Goal: Transaction & Acquisition: Purchase product/service

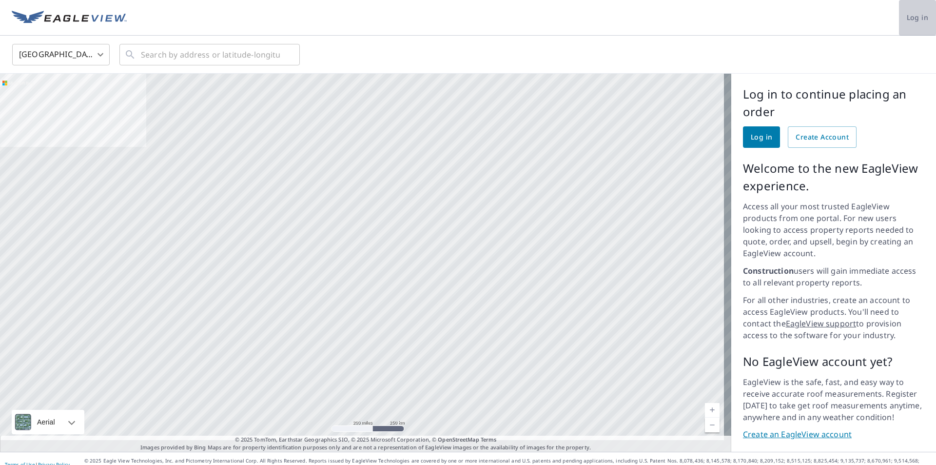
click at [911, 19] on span "Log in" at bounding box center [917, 18] width 21 height 12
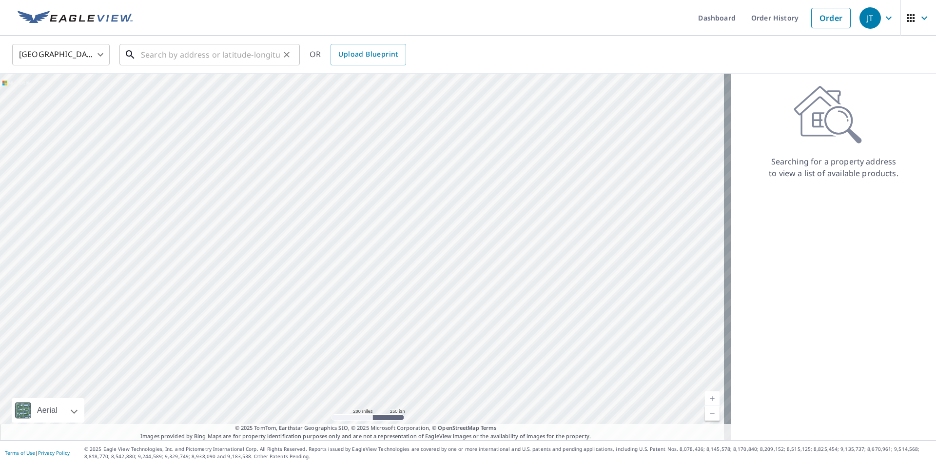
click at [249, 56] on input "text" at bounding box center [210, 54] width 139 height 27
click at [238, 50] on input "1043 Bear Creek" at bounding box center [210, 54] width 139 height 27
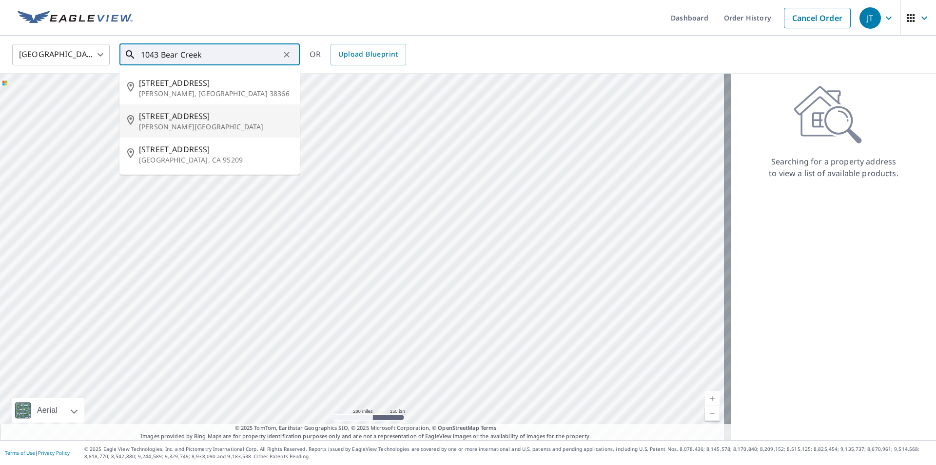
click at [209, 116] on span "[STREET_ADDRESS]" at bounding box center [215, 116] width 153 height 12
type input "[STREET_ADDRESS][PERSON_NAME]"
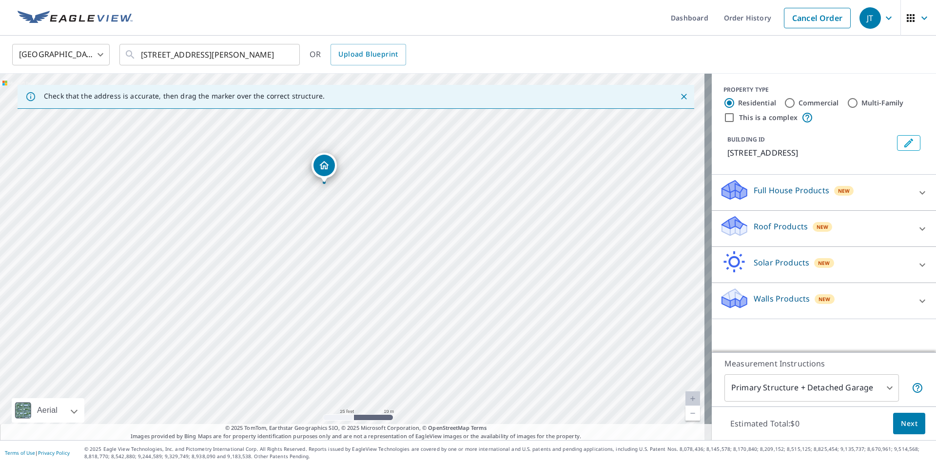
drag, startPoint x: 435, startPoint y: 273, endPoint x: 386, endPoint y: 195, distance: 92.2
click at [386, 195] on div "[STREET_ADDRESS][PERSON_NAME]" at bounding box center [356, 257] width 712 height 366
click at [882, 391] on body "JT JT Dashboard Order History Cancel Order JT [GEOGRAPHIC_DATA] US ​ [STREET_AD…" at bounding box center [468, 232] width 936 height 465
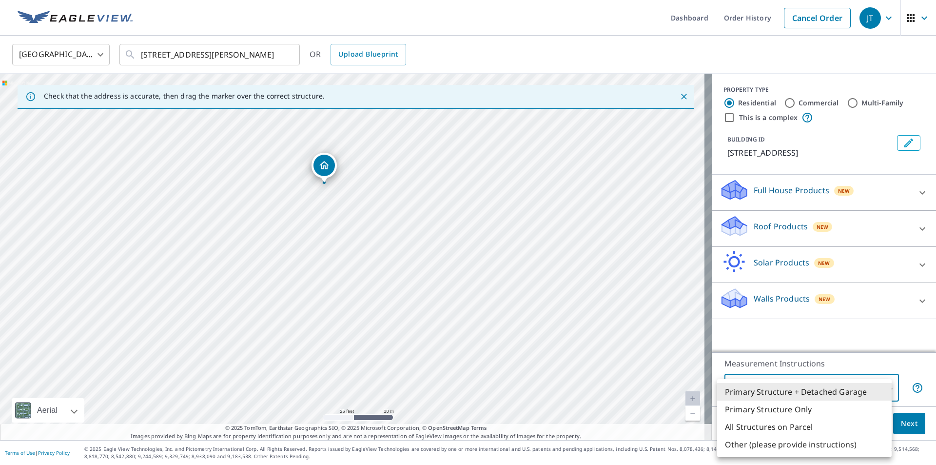
click at [831, 404] on li "Primary Structure Only" at bounding box center [804, 409] width 175 height 18
type input "2"
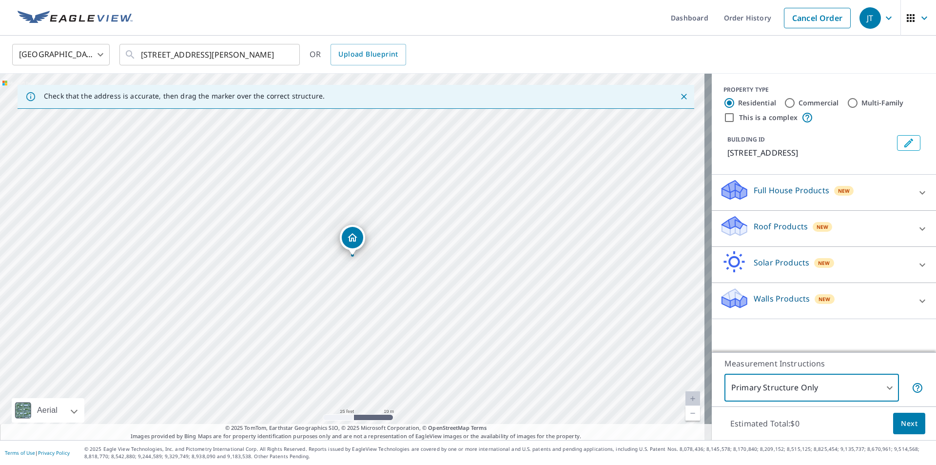
click at [777, 224] on p "Roof Products" at bounding box center [781, 226] width 54 height 12
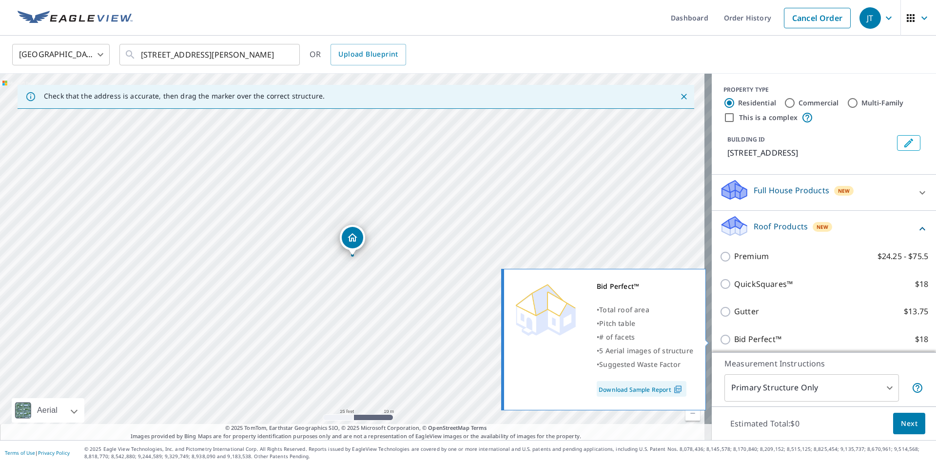
click at [734, 336] on p "Bid Perfect™" at bounding box center [757, 339] width 47 height 12
click at [734, 336] on input "Bid Perfect™ $18" at bounding box center [727, 339] width 15 height 12
checkbox input "true"
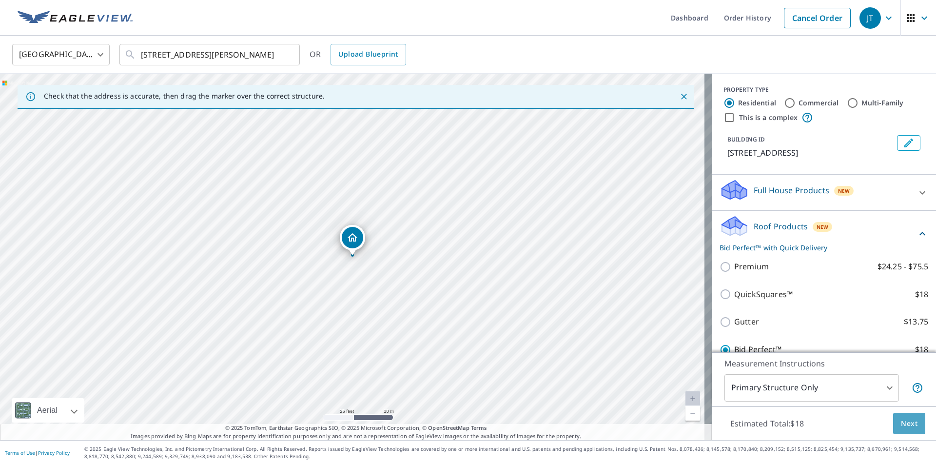
click at [902, 419] on span "Next" at bounding box center [909, 423] width 17 height 12
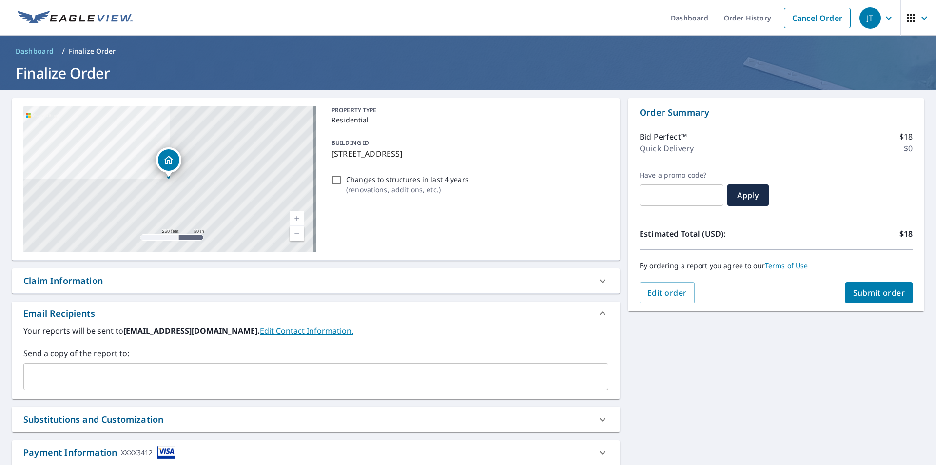
click at [871, 297] on span "Submit order" at bounding box center [879, 292] width 52 height 11
checkbox input "true"
